Goal: Use online tool/utility: Utilize a website feature to perform a specific function

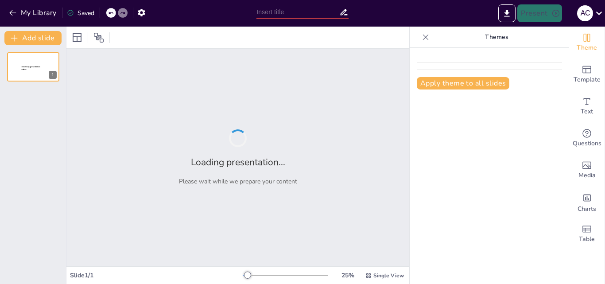
type input "Imported Contaminacion-del-Aire-y-sus-Efectos-en-el-Sistema-Respiratorio-Humano…"
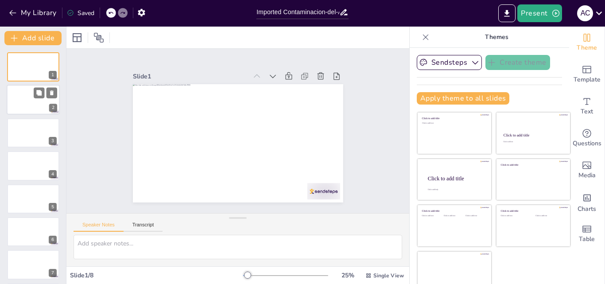
click at [30, 107] on div at bounding box center [33, 100] width 53 height 30
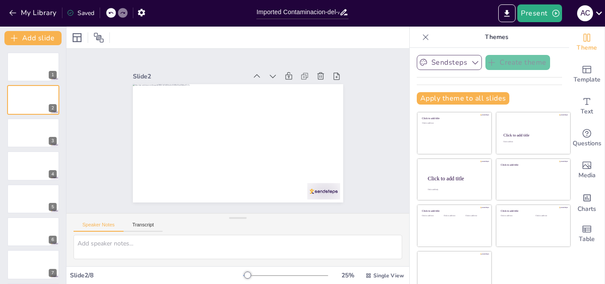
click at [471, 64] on icon "button" at bounding box center [475, 62] width 9 height 9
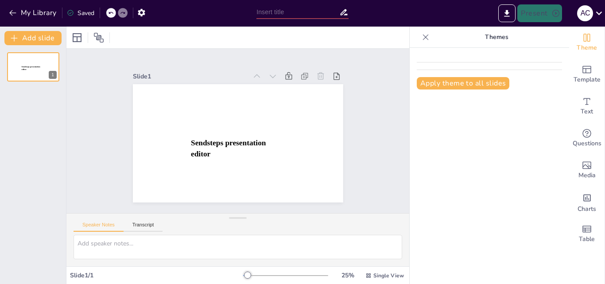
type input "Imported Contaminacion-del-Aire-y-sus-Efectos-en-el-Sistema-Respiratorio-Humano…"
